Goal: Task Accomplishment & Management: Manage account settings

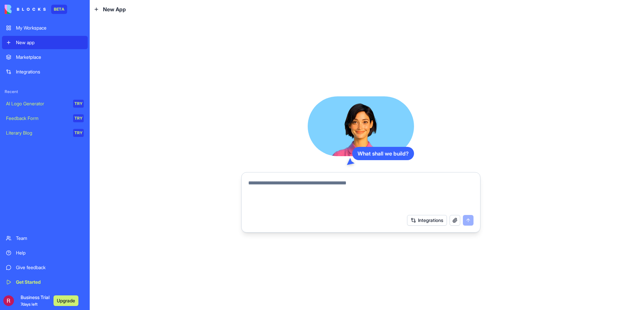
click at [385, 182] on textarea at bounding box center [360, 195] width 225 height 32
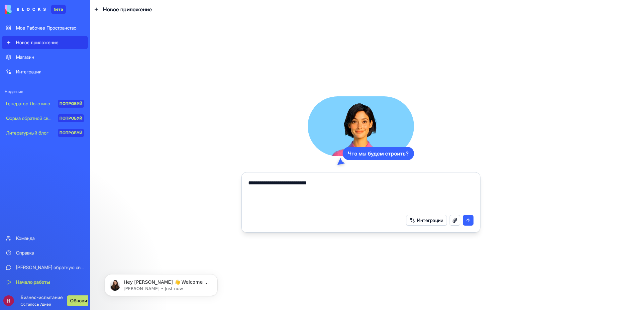
click at [336, 180] on textarea "**********" at bounding box center [360, 195] width 225 height 32
type textarea "**********"
click at [465, 219] on button "submit" at bounding box center [468, 220] width 11 height 11
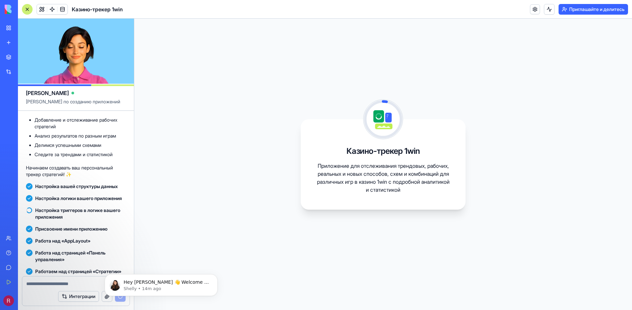
scroll to position [140, 0]
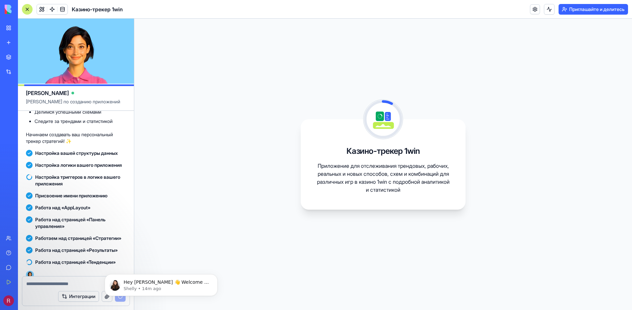
drag, startPoint x: 25, startPoint y: 221, endPoint x: 30, endPoint y: 218, distance: 6.1
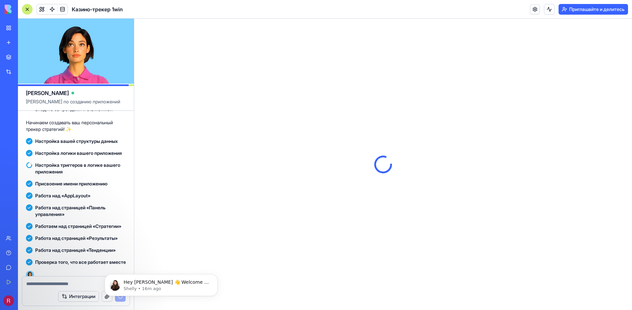
scroll to position [0, 0]
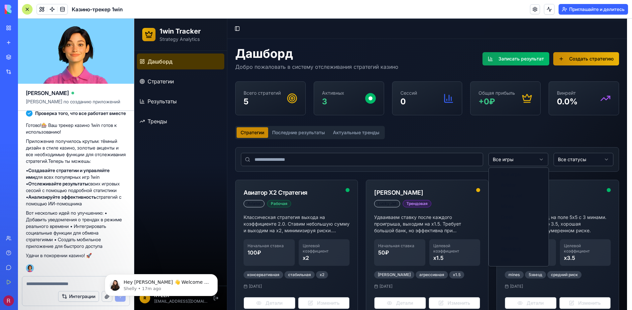
click at [498, 161] on html "1win Tracker Strategy Analytics Дашборд Стратегии Результаты Тренды R RYZER [EM…" at bounding box center [383, 262] width 498 height 487
click at [526, 139] on html "1win Tracker Strategy Analytics Дашборд Стратегии Результаты Тренды R RYZER [EM…" at bounding box center [383, 262] width 498 height 487
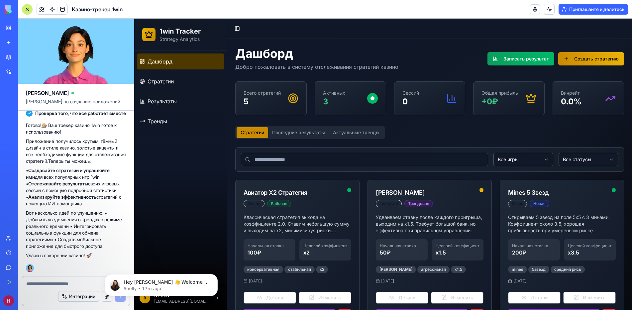
click at [578, 162] on html "1win Tracker Strategy Analytics Дашборд Стратегии Результаты Тренды R RYZER [EM…" at bounding box center [383, 257] width 498 height 476
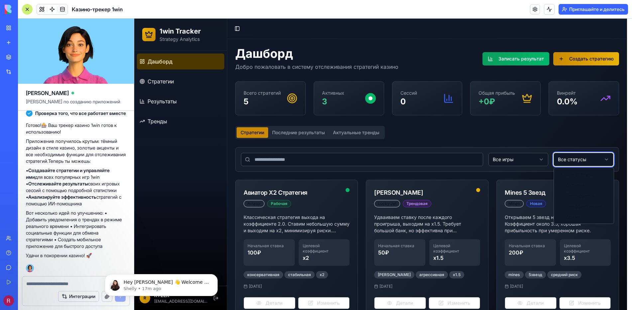
click at [568, 161] on html "1win Tracker Strategy Analytics Дашборд Стратегии Результаты Тренды R RYZER [EM…" at bounding box center [383, 262] width 498 height 487
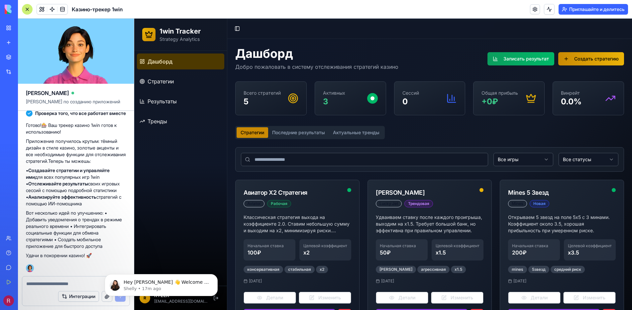
click at [312, 134] on button "Последние результаты" at bounding box center [298, 132] width 61 height 11
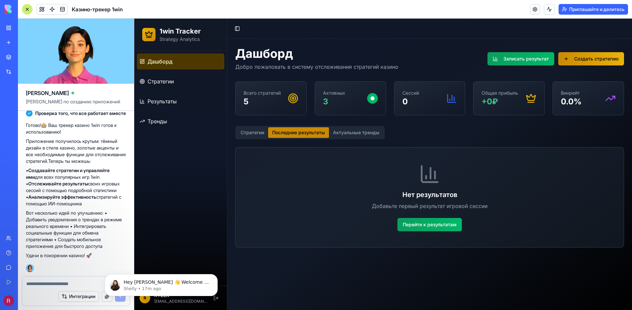
click at [254, 135] on button "Стратегии" at bounding box center [253, 132] width 32 height 11
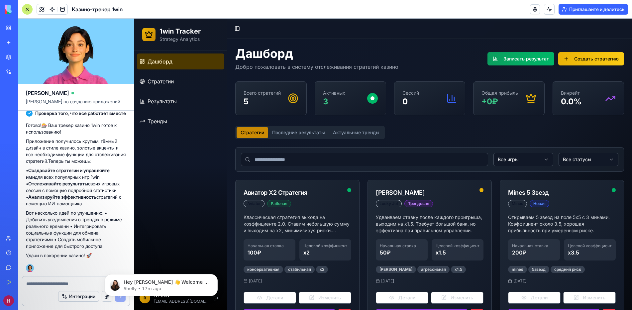
click at [571, 62] on button "Создать стратегию" at bounding box center [591, 58] width 66 height 13
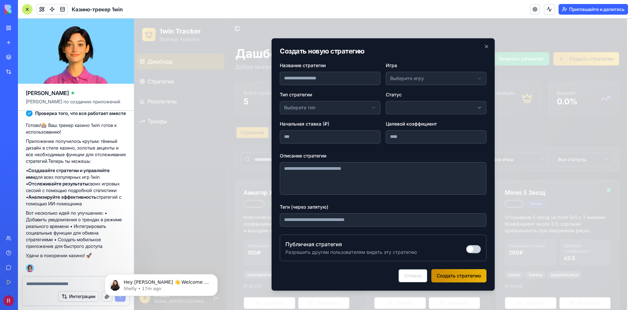
click at [369, 58] on div "**********" at bounding box center [383, 164] width 223 height 253
click at [240, 91] on div at bounding box center [383, 164] width 498 height 291
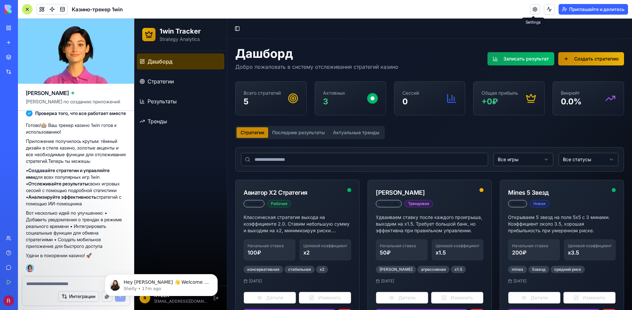
click at [530, 9] on link at bounding box center [535, 9] width 10 height 10
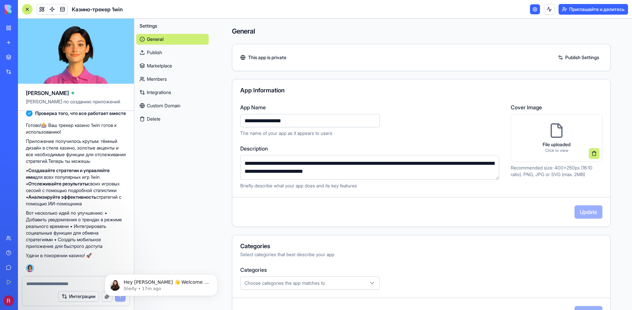
click at [530, 9] on link at bounding box center [535, 9] width 10 height 10
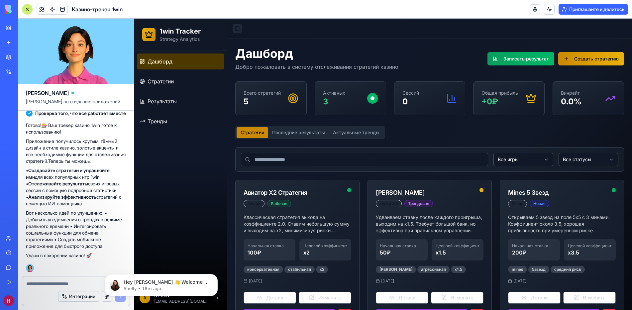
click at [241, 26] on button "Toggle Sidebar" at bounding box center [237, 28] width 9 height 9
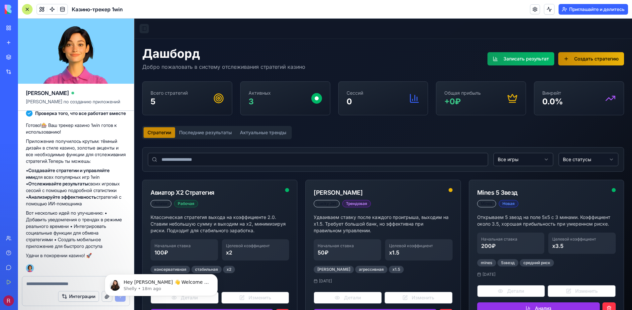
click at [146, 31] on button "Toggle Sidebar" at bounding box center [144, 28] width 9 height 9
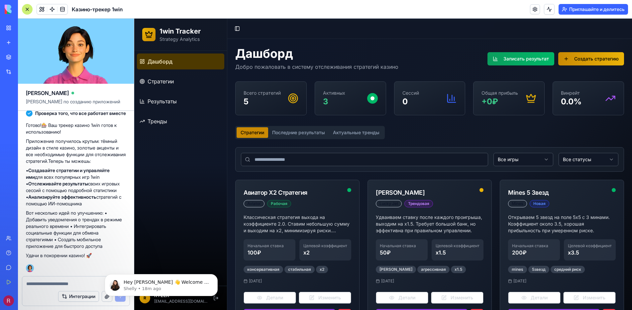
click at [512, 95] on p "Общая прибыль" at bounding box center [500, 93] width 37 height 7
click at [526, 99] on icon at bounding box center [531, 98] width 11 height 11
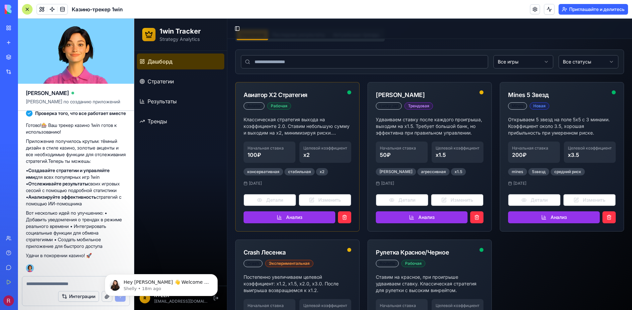
scroll to position [100, 0]
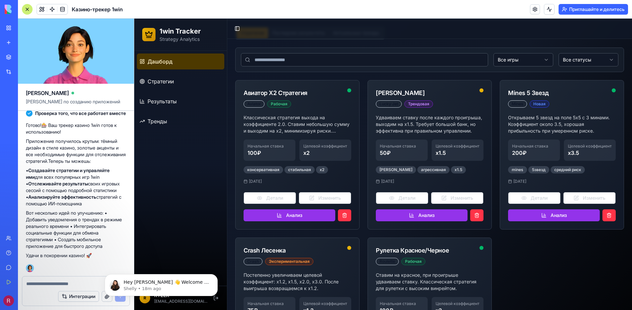
click at [213, 246] on div "Дашборд Стратегии Результаты Тренды" at bounding box center [180, 168] width 93 height 235
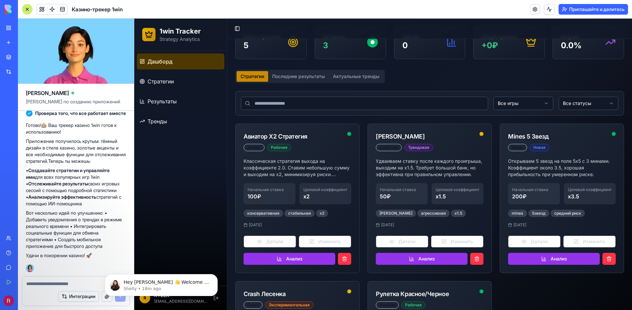
scroll to position [0, 0]
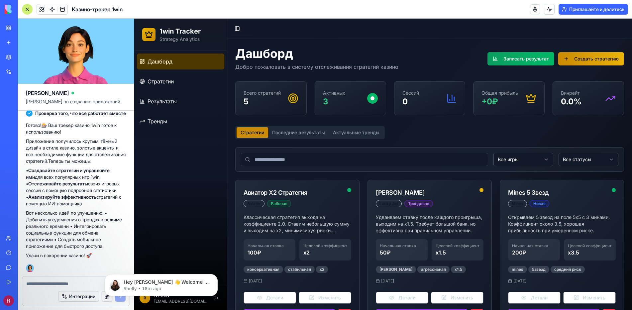
click at [581, 9] on ya-tr-span "Приглашайте и делитесь" at bounding box center [597, 9] width 56 height 7
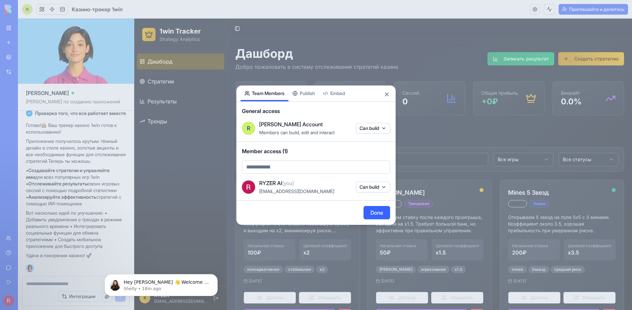
click at [308, 99] on div "Share App Team Members Publish Embed General access [PERSON_NAME] Account Membe…" at bounding box center [316, 155] width 160 height 140
click at [280, 77] on body "бета Мое Рабочее Пространство Новое приложение Магазин Интеграции Недавние Ново…" at bounding box center [316, 155] width 632 height 310
click at [338, 95] on button "Embed" at bounding box center [334, 94] width 30 height 16
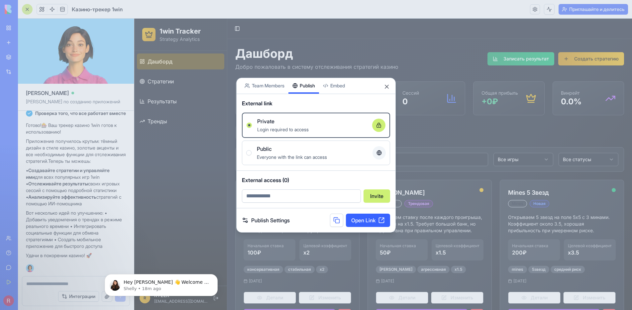
click at [305, 92] on div "Share App Team Members Publish Embed External link Private Login required to ac…" at bounding box center [316, 154] width 160 height 155
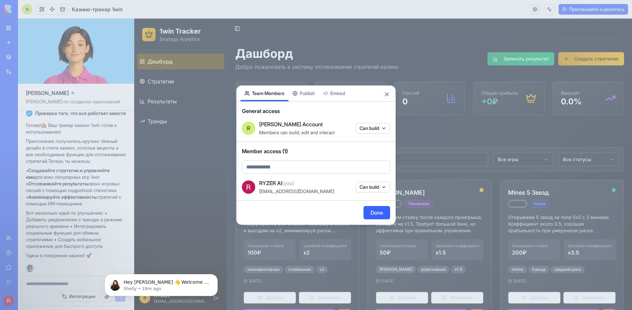
click at [276, 78] on body "бета Мое Рабочее Пространство Новое приложение Магазин Интеграции Недавние Ново…" at bounding box center [316, 155] width 632 height 310
click at [386, 128] on body "бета Мое Рабочее Пространство Новое приложение Магазин Интеграции Недавние Ново…" at bounding box center [316, 155] width 632 height 310
click at [386, 128] on div at bounding box center [316, 155] width 632 height 310
click at [308, 95] on div "Share App Team Members Publish Embed General access [PERSON_NAME] Account Membe…" at bounding box center [316, 155] width 160 height 140
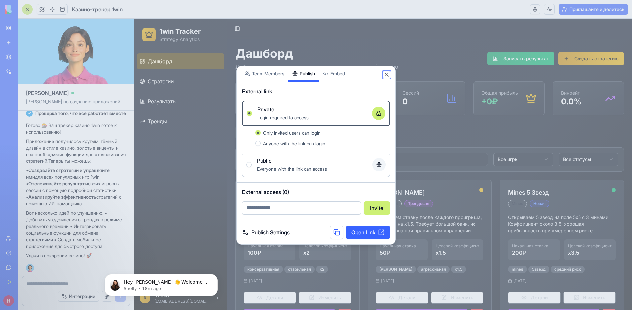
click at [386, 75] on button "Close" at bounding box center [387, 74] width 7 height 7
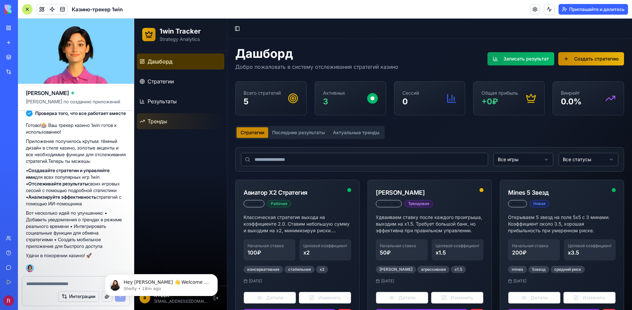
click at [146, 115] on link "Тренды" at bounding box center [180, 121] width 87 height 16
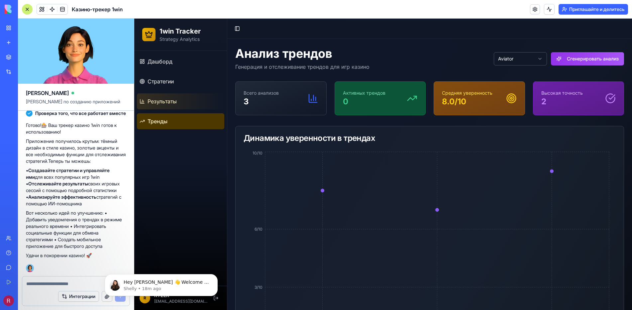
click at [172, 95] on link "Результаты" at bounding box center [180, 101] width 87 height 16
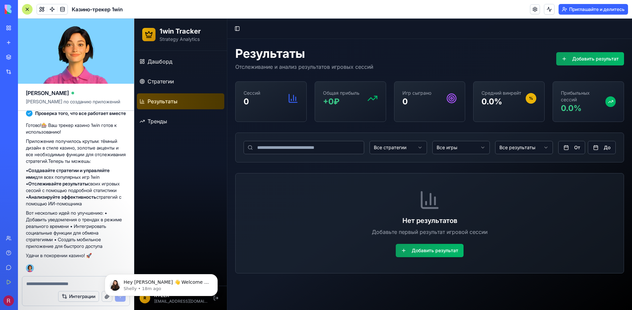
click at [180, 95] on link "Результаты" at bounding box center [180, 101] width 87 height 16
click at [175, 72] on ul "Дашборд Стратегии Результаты Тренды" at bounding box center [180, 92] width 87 height 76
click at [176, 57] on link "Дашборд" at bounding box center [180, 62] width 87 height 16
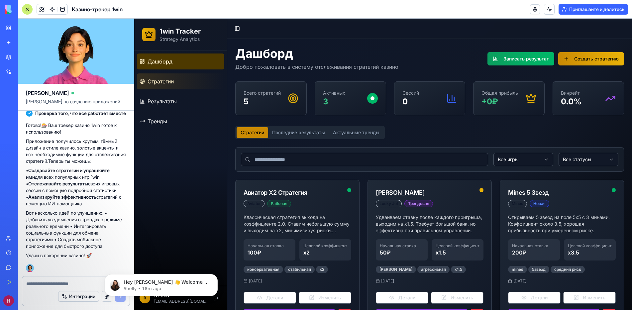
click at [177, 82] on link "Стратегии" at bounding box center [180, 81] width 87 height 16
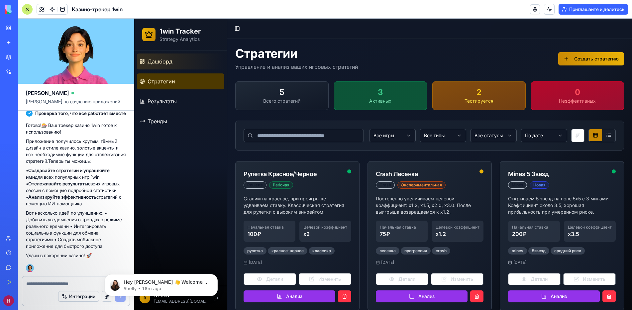
click at [183, 62] on link "Дашборд" at bounding box center [180, 62] width 87 height 16
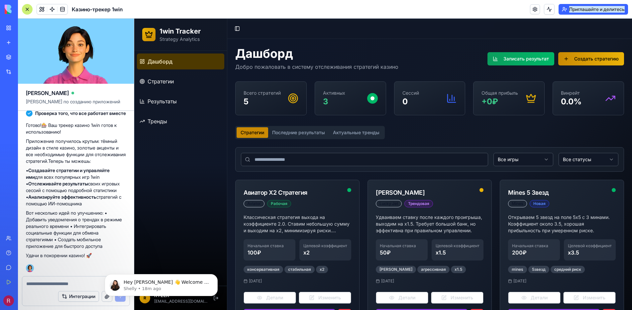
click at [572, 6] on ya-tr-span "Приглашайте и делитесь" at bounding box center [597, 9] width 56 height 7
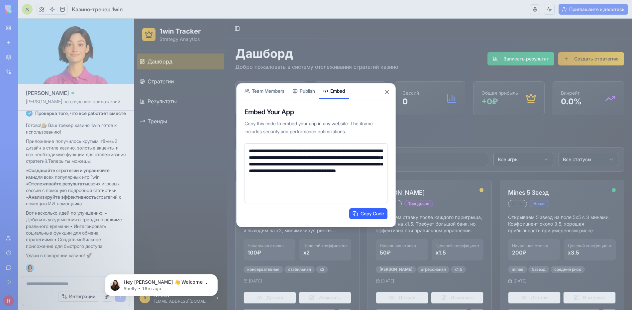
click at [336, 70] on body "бета Мое Рабочее Пространство Новое приложение Магазин Интеграции Недавние Ново…" at bounding box center [316, 155] width 632 height 310
click at [372, 216] on button "Copy Code" at bounding box center [368, 213] width 38 height 11
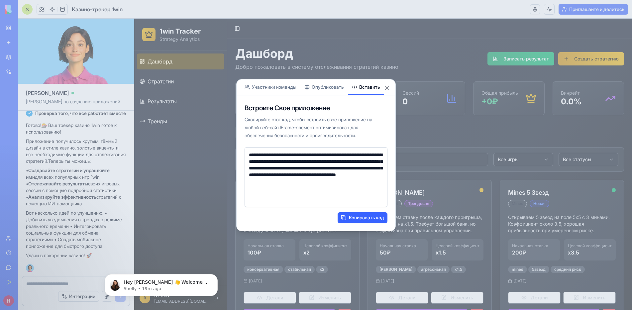
click at [334, 82] on button "Опубликовать" at bounding box center [324, 87] width 48 height 16
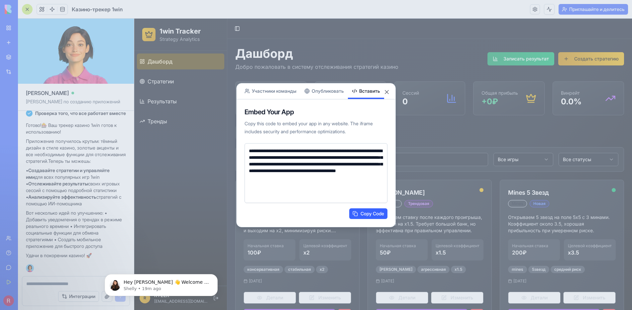
click at [360, 72] on body "бета Мое Рабочее Пространство Новое приложение Магазин Интеграции Недавние Ново…" at bounding box center [316, 155] width 632 height 310
click at [281, 93] on ya-tr-span "Участники команды" at bounding box center [274, 91] width 45 height 7
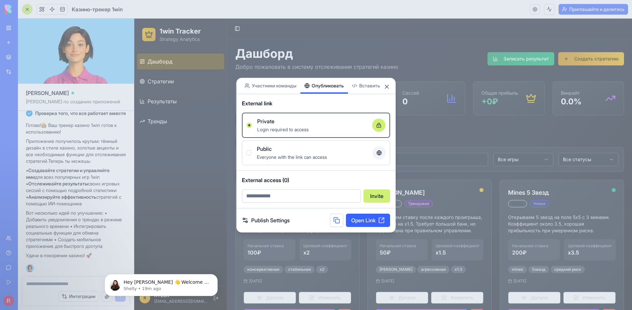
click at [345, 89] on div "Поделиться приложением Участники команды Опубликовать Вставить External link Pr…" at bounding box center [316, 154] width 160 height 155
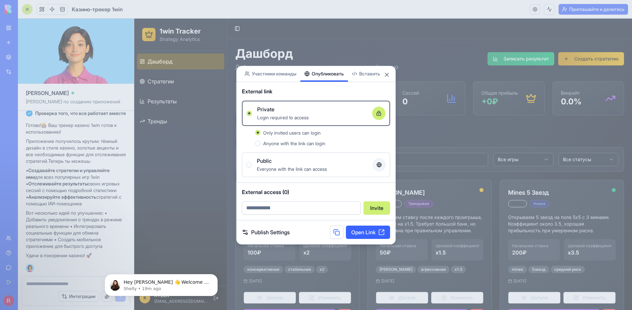
click at [316, 115] on div "Login required to access" at bounding box center [312, 117] width 110 height 8
click at [252, 115] on button "Private Login required to access" at bounding box center [249, 113] width 5 height 5
click at [319, 135] on span "Only invited users can login" at bounding box center [292, 133] width 58 height 6
click at [261, 135] on button "Only invited users can login" at bounding box center [257, 132] width 5 height 5
click at [319, 141] on span "Anyone with the link can login" at bounding box center [294, 144] width 62 height 6
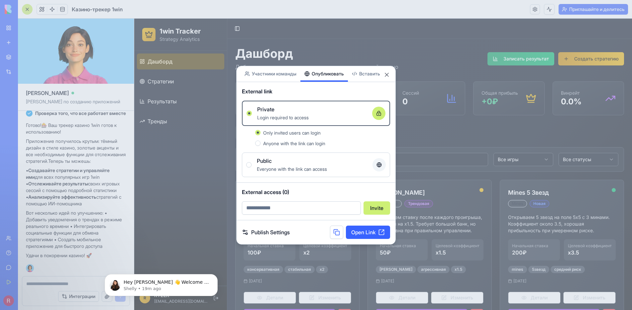
click at [261, 141] on button "Anyone with the link can login" at bounding box center [257, 143] width 5 height 5
click at [318, 115] on div "Login required to access" at bounding box center [312, 117] width 110 height 8
click at [252, 115] on button "Private Login required to access" at bounding box center [249, 113] width 5 height 5
click at [317, 132] on span "Only invited users can login" at bounding box center [292, 133] width 58 height 6
click at [261, 132] on button "Only invited users can login" at bounding box center [257, 132] width 5 height 5
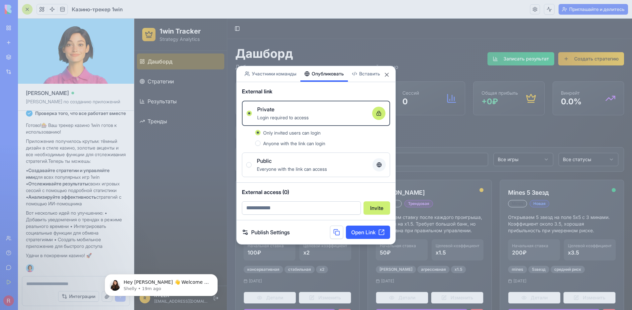
click at [323, 116] on div "Login required to access" at bounding box center [312, 117] width 110 height 8
click at [252, 116] on button "Private Login required to access" at bounding box center [249, 113] width 5 height 5
click at [381, 112] on div at bounding box center [378, 113] width 13 height 13
click at [252, 112] on button "Private Login required to access" at bounding box center [249, 113] width 5 height 5
drag, startPoint x: 376, startPoint y: 112, endPoint x: 367, endPoint y: 121, distance: 12.2
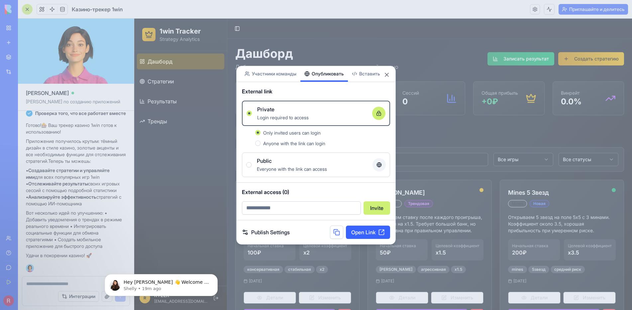
click at [370, 118] on div "Private Login required to access" at bounding box center [316, 113] width 139 height 16
click at [252, 116] on button "Private Login required to access" at bounding box center [249, 113] width 5 height 5
click at [366, 123] on label "Private Login required to access" at bounding box center [316, 113] width 148 height 25
click at [252, 116] on button "Private Login required to access" at bounding box center [249, 113] width 5 height 5
drag, startPoint x: 366, startPoint y: 123, endPoint x: 346, endPoint y: 136, distance: 24.2
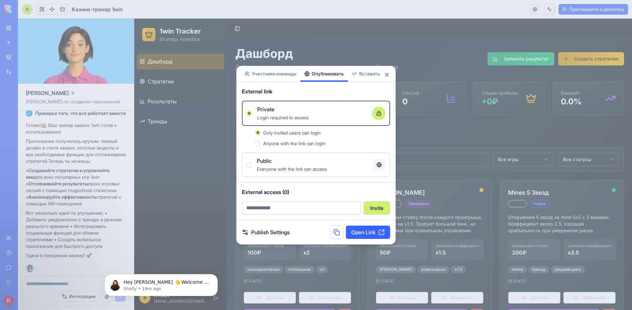
click at [362, 127] on div "Private Login required to access Only invited users can login Anyone with the l…" at bounding box center [316, 125] width 148 height 49
click at [340, 148] on div "Only invited users can login Anyone with the link can login" at bounding box center [316, 138] width 148 height 24
click at [367, 156] on label "Public Everyone with the link can access" at bounding box center [316, 165] width 148 height 25
click at [252, 162] on button "Public Everyone with the link can access" at bounding box center [248, 164] width 5 height 5
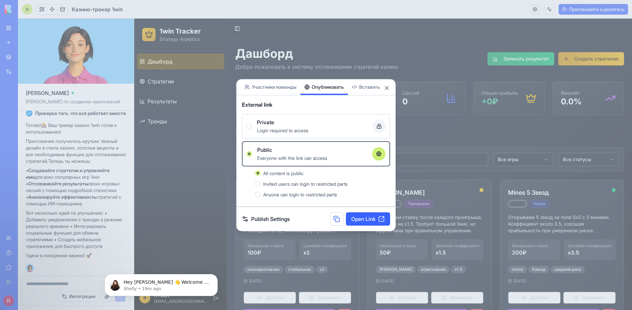
click at [364, 153] on div "Public" at bounding box center [312, 150] width 110 height 8
click at [252, 153] on button "Public Everyone with the link can access" at bounding box center [249, 153] width 5 height 5
click at [358, 128] on div "Login required to access" at bounding box center [312, 130] width 110 height 8
click at [252, 128] on button "Private Login required to access" at bounding box center [248, 126] width 5 height 5
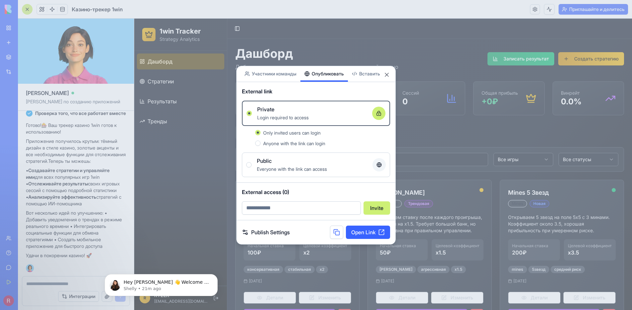
click at [263, 141] on div "Anyone with the link can login" at bounding box center [322, 143] width 135 height 8
click at [261, 141] on button "Anyone with the link can login" at bounding box center [257, 143] width 5 height 5
click at [277, 165] on div "Everyone with the link can access" at bounding box center [312, 169] width 110 height 8
click at [252, 165] on button "Public Everyone with the link can access" at bounding box center [248, 164] width 5 height 5
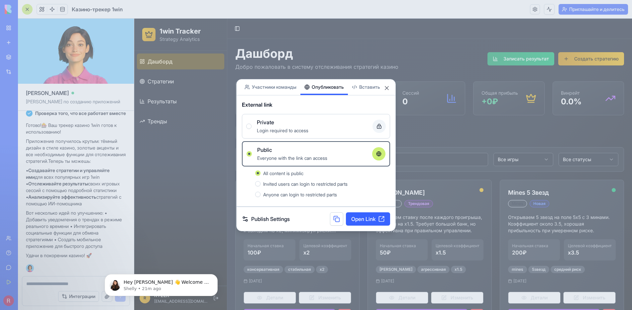
click at [282, 124] on div "Private" at bounding box center [312, 122] width 110 height 8
click at [252, 124] on button "Private Login required to access" at bounding box center [248, 126] width 5 height 5
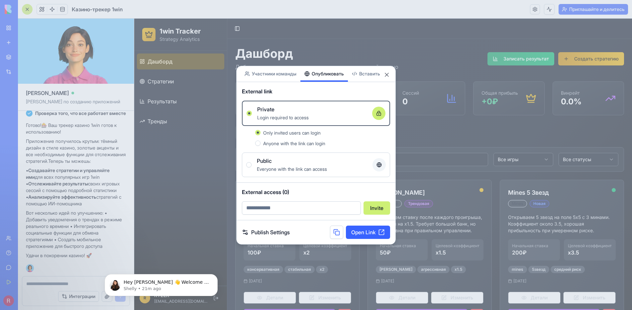
click at [290, 146] on span "Anyone with the link can login" at bounding box center [294, 144] width 62 height 6
click at [261, 146] on button "Anyone with the link can login" at bounding box center [257, 143] width 5 height 5
click at [268, 145] on span "Anyone with the link can login" at bounding box center [294, 144] width 62 height 6
click at [261, 145] on button "Anyone with the link can login" at bounding box center [257, 143] width 5 height 5
click at [268, 145] on span "Anyone with the link can login" at bounding box center [294, 144] width 62 height 6
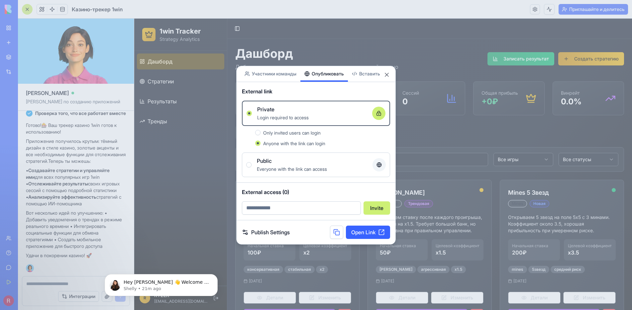
click at [261, 145] on button "Anyone with the link can login" at bounding box center [257, 143] width 5 height 5
click at [267, 111] on span "Private" at bounding box center [265, 109] width 17 height 8
click at [252, 111] on button "Private Login required to access" at bounding box center [249, 113] width 5 height 5
click at [268, 110] on span "Private" at bounding box center [265, 109] width 17 height 8
click at [252, 111] on button "Private Login required to access" at bounding box center [249, 113] width 5 height 5
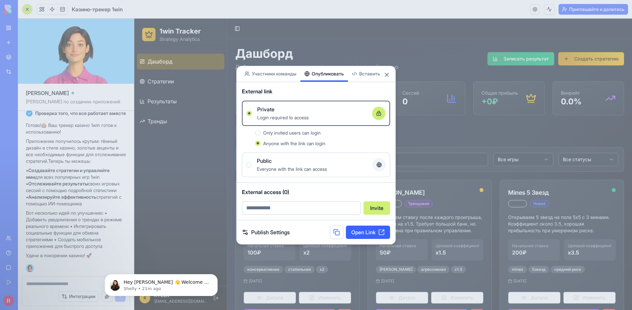
click at [256, 163] on div "Public Everyone with the link can access" at bounding box center [316, 165] width 140 height 16
click at [252, 163] on button "Public Everyone with the link can access" at bounding box center [248, 164] width 5 height 5
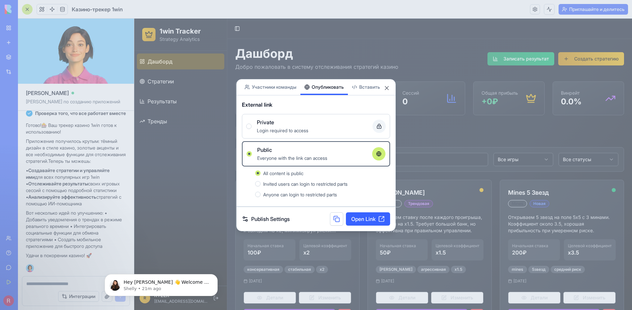
click at [359, 130] on div "Login required to access" at bounding box center [312, 130] width 110 height 8
click at [252, 129] on button "Private Login required to access" at bounding box center [248, 126] width 5 height 5
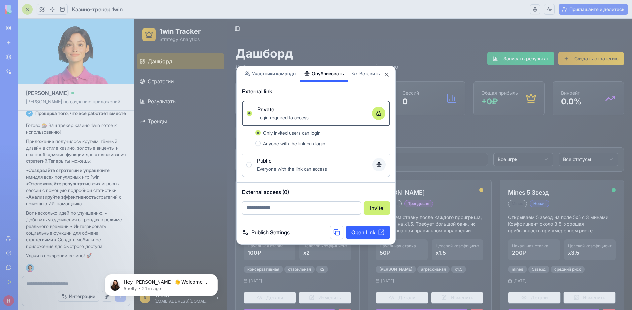
click at [338, 144] on div "Anyone with the link can login" at bounding box center [326, 143] width 127 height 8
click at [261, 144] on button "Anyone with the link can login" at bounding box center [257, 143] width 5 height 5
click at [344, 169] on div "Everyone with the link can access" at bounding box center [312, 169] width 110 height 8
click at [252, 168] on button "Public Everyone with the link can access" at bounding box center [248, 164] width 5 height 5
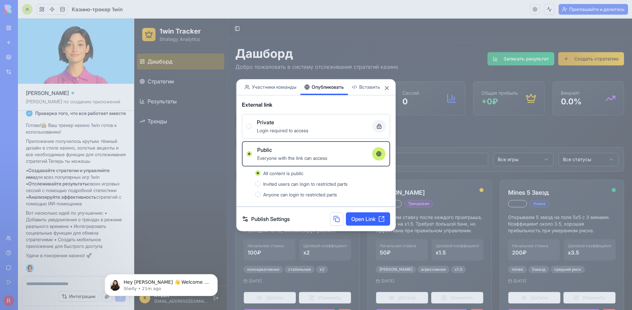
click at [353, 134] on label "Private Login required to access" at bounding box center [316, 126] width 148 height 25
click at [252, 129] on button "Private Login required to access" at bounding box center [248, 126] width 5 height 5
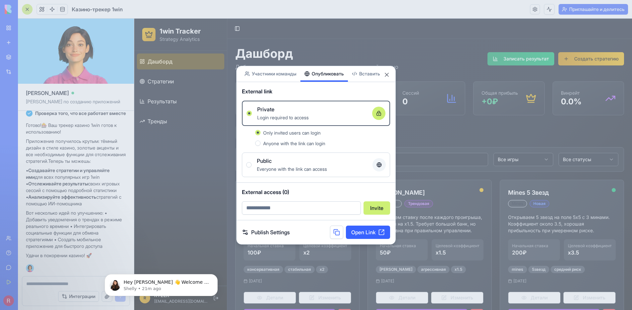
click at [342, 144] on div "Anyone with the link can login" at bounding box center [326, 143] width 127 height 8
click at [261, 144] on button "Anyone with the link can login" at bounding box center [257, 143] width 5 height 5
click at [304, 172] on div "Everyone with the link can access" at bounding box center [312, 169] width 110 height 8
click at [252, 168] on button "Public Everyone with the link can access" at bounding box center [248, 164] width 5 height 5
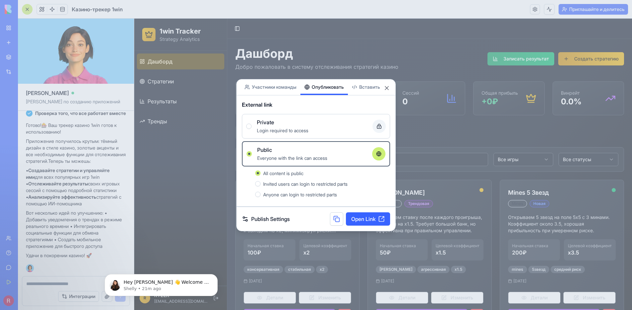
click at [303, 122] on div "Private" at bounding box center [312, 122] width 110 height 8
click at [252, 124] on button "Private Login required to access" at bounding box center [248, 126] width 5 height 5
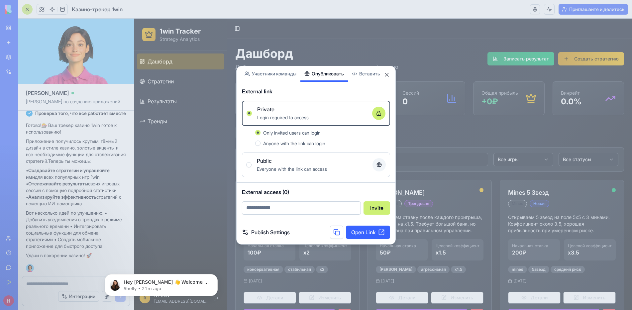
click at [277, 144] on span "Anyone with the link can login" at bounding box center [294, 144] width 62 height 6
click at [261, 144] on button "Anyone with the link can login" at bounding box center [257, 143] width 5 height 5
click at [293, 161] on div "Public" at bounding box center [312, 161] width 110 height 8
click at [252, 162] on button "Public Everyone with the link can access" at bounding box center [248, 164] width 5 height 5
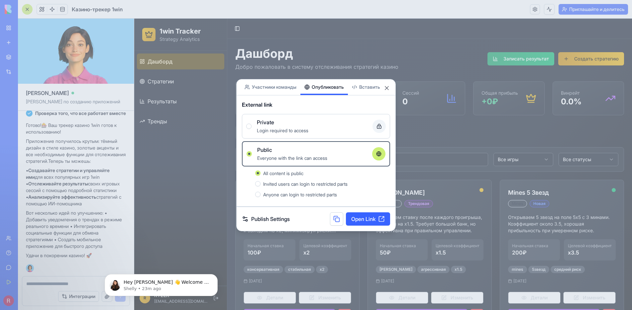
click at [260, 184] on button "Invited users can login to restricted parts" at bounding box center [257, 183] width 5 height 5
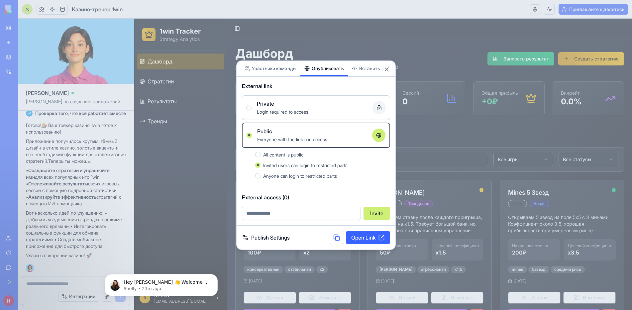
click at [283, 175] on span "Anyone can login to restricted parts" at bounding box center [300, 176] width 74 height 6
click at [261, 175] on button "Anyone can login to restricted parts" at bounding box center [257, 175] width 5 height 5
click at [283, 164] on span "Invited users can login to restricted parts" at bounding box center [305, 166] width 84 height 6
click at [261, 164] on button "Invited users can login to restricted parts" at bounding box center [257, 165] width 5 height 5
click at [281, 153] on span "All content is public" at bounding box center [283, 155] width 40 height 6
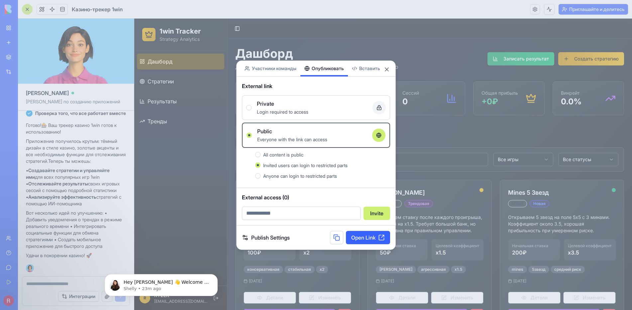
click at [261, 153] on button "All content is public" at bounding box center [257, 154] width 5 height 5
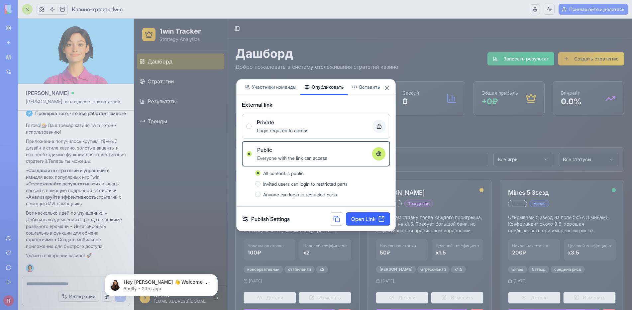
click at [284, 181] on span "Invited users can login to restricted parts" at bounding box center [305, 184] width 84 height 6
click at [261, 181] on button "Invited users can login to restricted parts" at bounding box center [257, 183] width 5 height 5
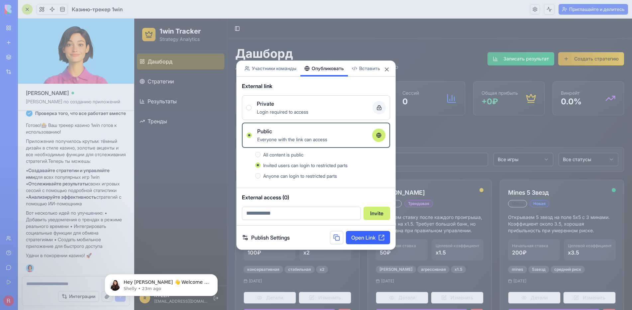
click at [283, 154] on span "All content is public" at bounding box center [283, 155] width 40 height 6
click at [261, 154] on button "All content is public" at bounding box center [257, 154] width 5 height 5
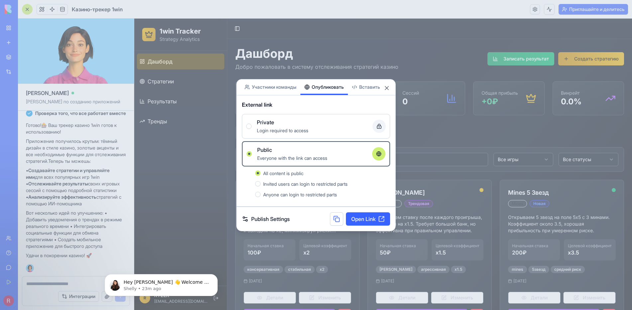
click at [286, 181] on span "Invited users can login to restricted parts" at bounding box center [305, 184] width 84 height 6
click at [261, 181] on button "Invited users can login to restricted parts" at bounding box center [257, 183] width 5 height 5
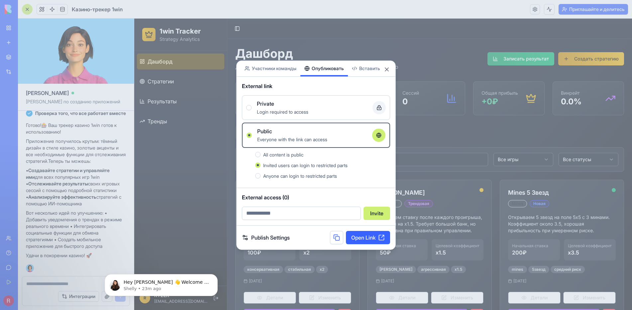
click at [303, 111] on span "Login required to access" at bounding box center [283, 112] width 52 height 6
click at [252, 110] on button "Private Login required to access" at bounding box center [248, 107] width 5 height 5
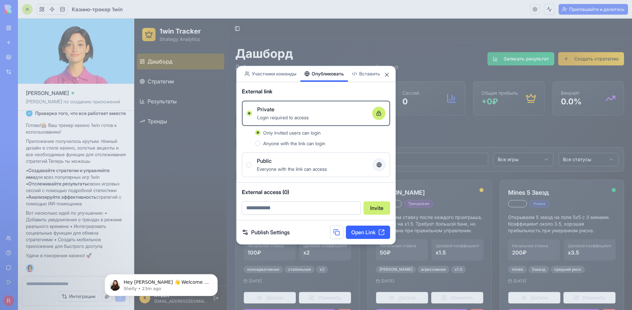
click at [292, 141] on span "Anyone with the link can login" at bounding box center [294, 144] width 62 height 6
click at [261, 141] on button "Anyone with the link can login" at bounding box center [257, 143] width 5 height 5
click at [324, 171] on span "Everyone with the link can access" at bounding box center [292, 169] width 70 height 6
click at [252, 168] on button "Public Everyone with the link can access" at bounding box center [248, 164] width 5 height 5
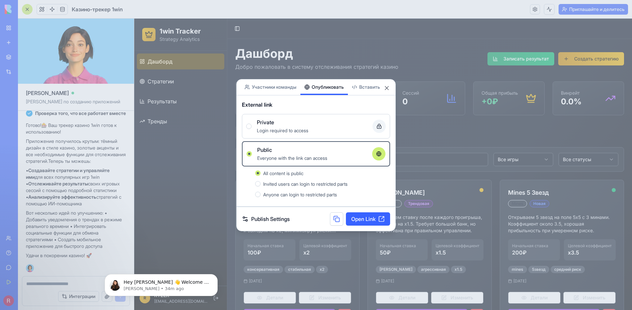
click at [331, 215] on button at bounding box center [336, 218] width 13 height 13
click at [378, 223] on link "Open Link" at bounding box center [368, 218] width 44 height 13
